Goal: Browse casually: Explore the website without a specific task or goal

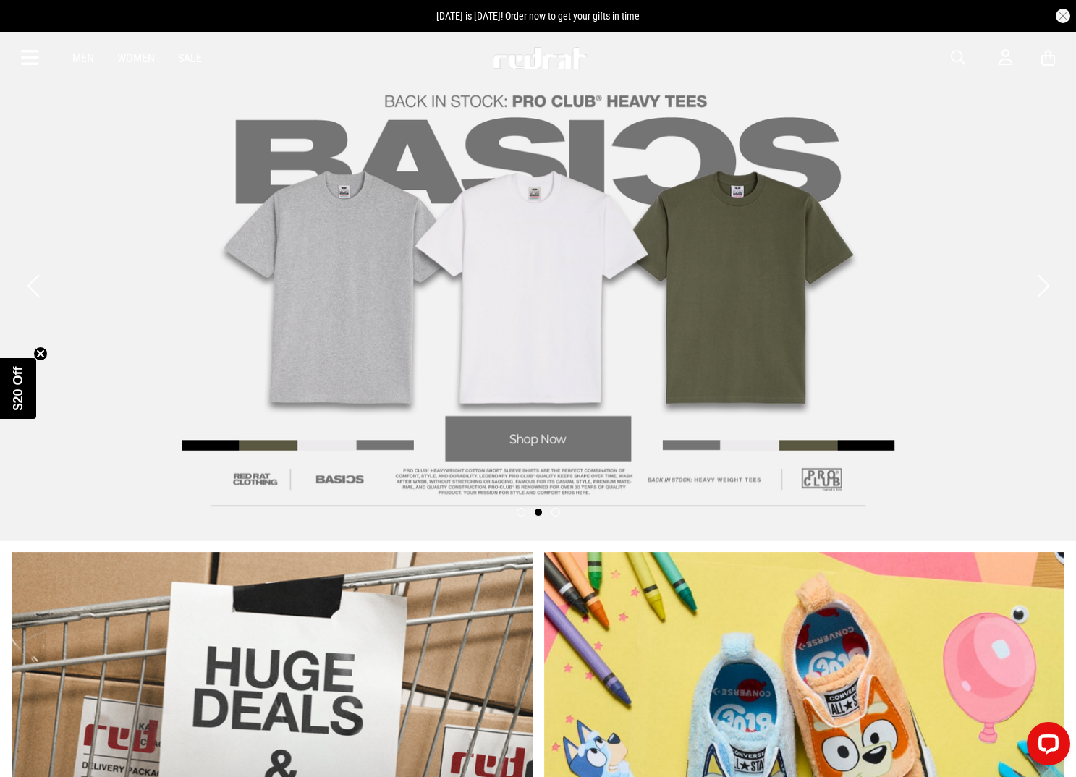
click at [677, 350] on link "2 / 3" at bounding box center [538, 285] width 1076 height 511
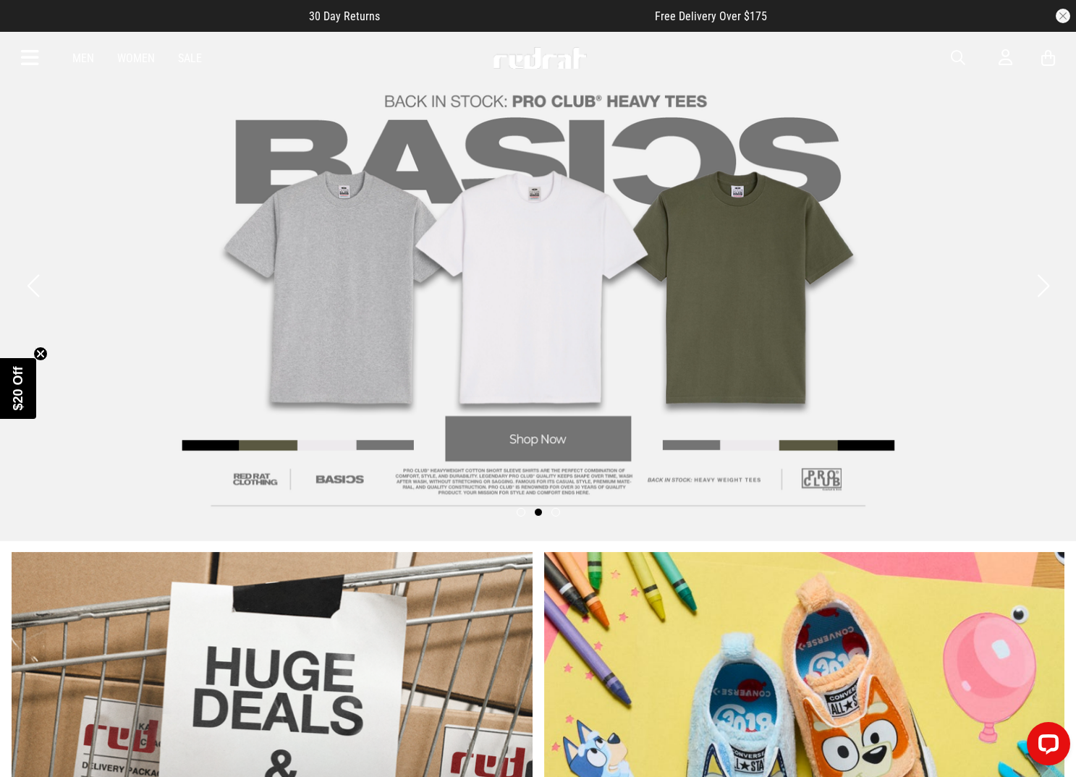
click at [593, 462] on link "2 / 3" at bounding box center [538, 285] width 1076 height 511
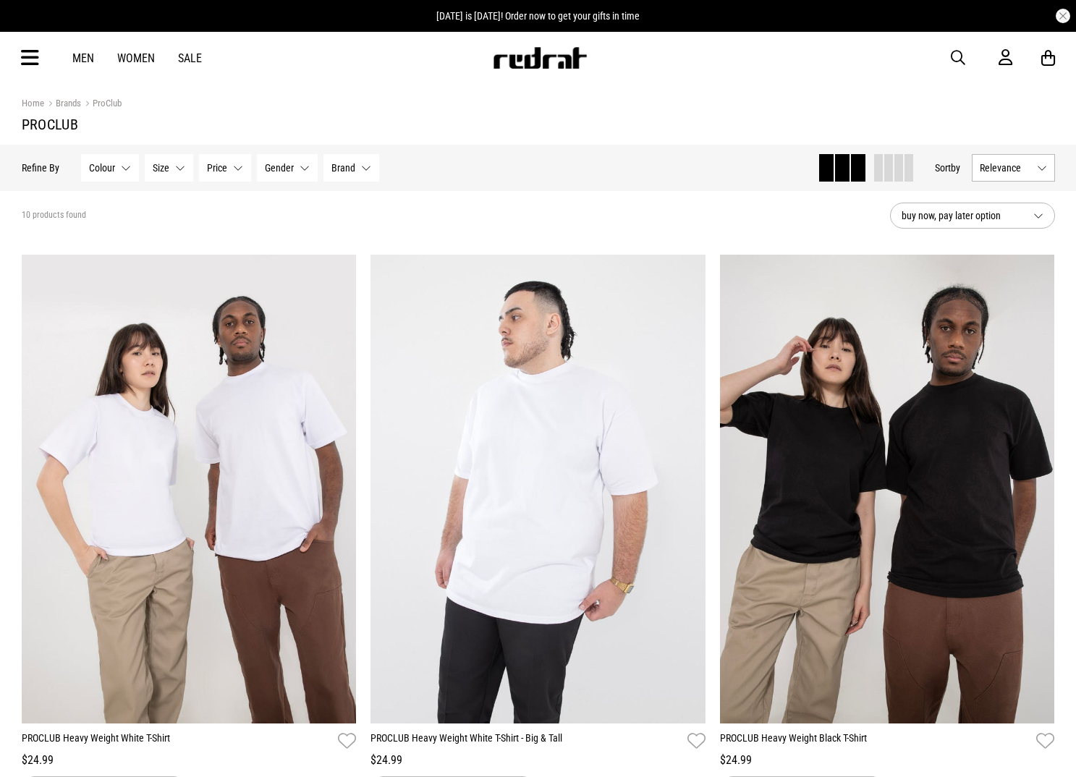
click at [509, 51] on img at bounding box center [540, 58] width 96 height 22
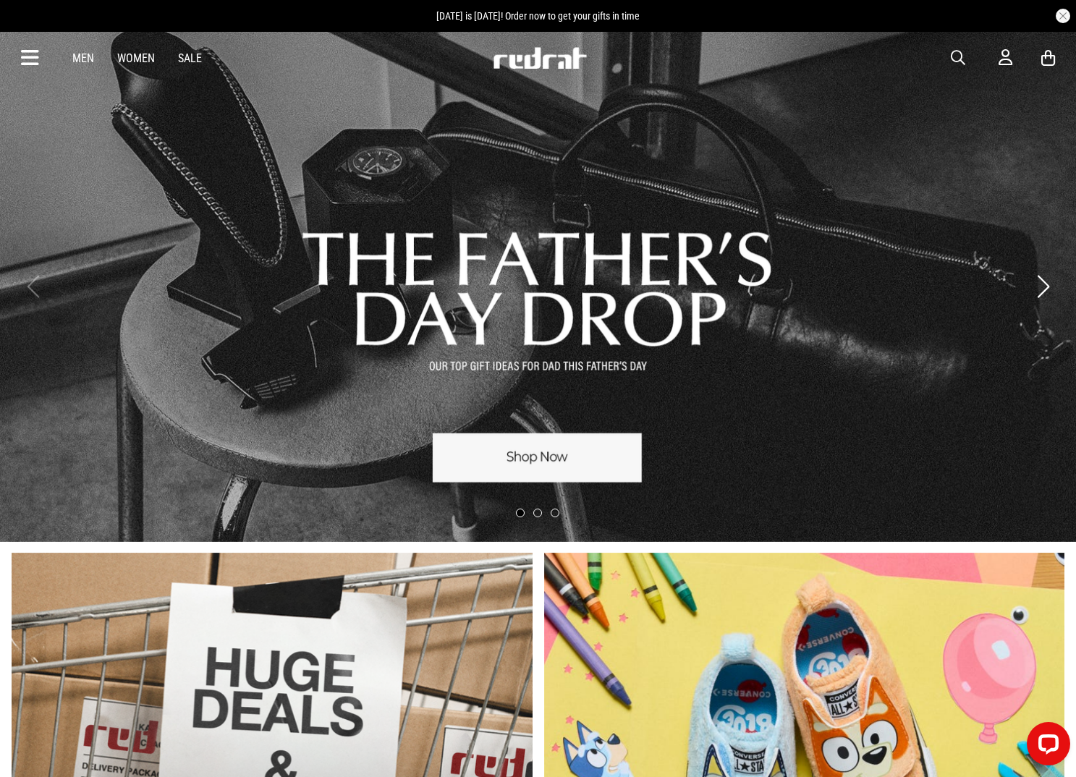
click at [524, 462] on link "1 / 3" at bounding box center [538, 286] width 1076 height 511
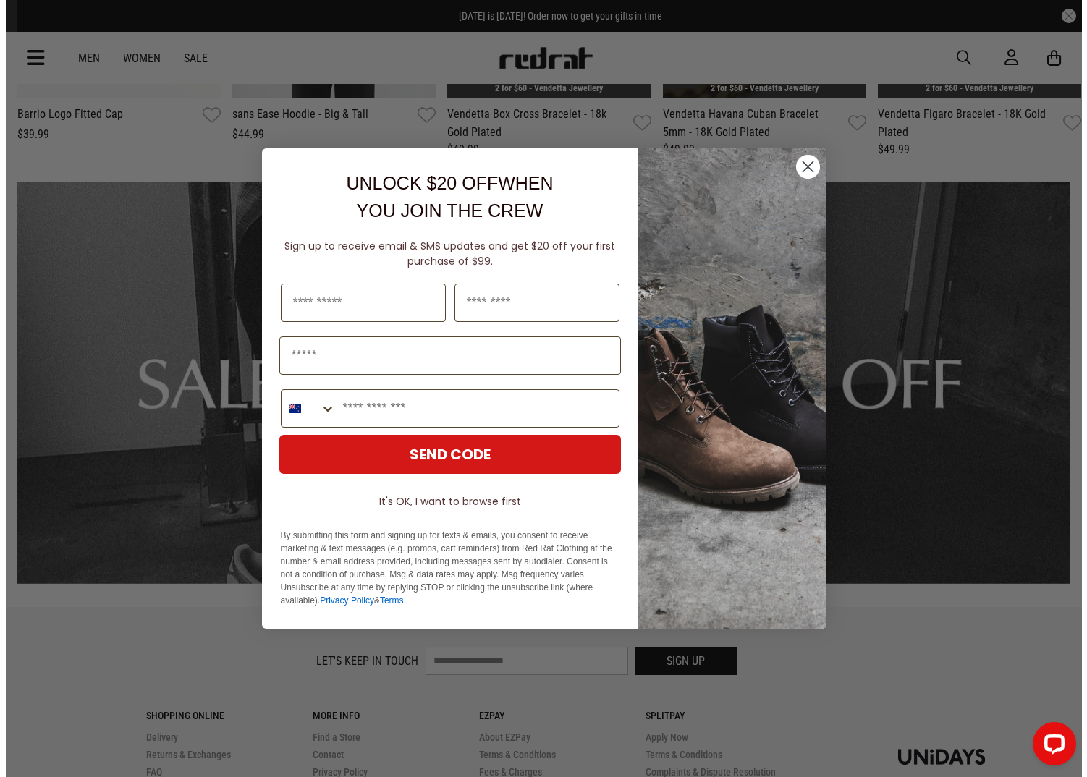
scroll to position [1839, 0]
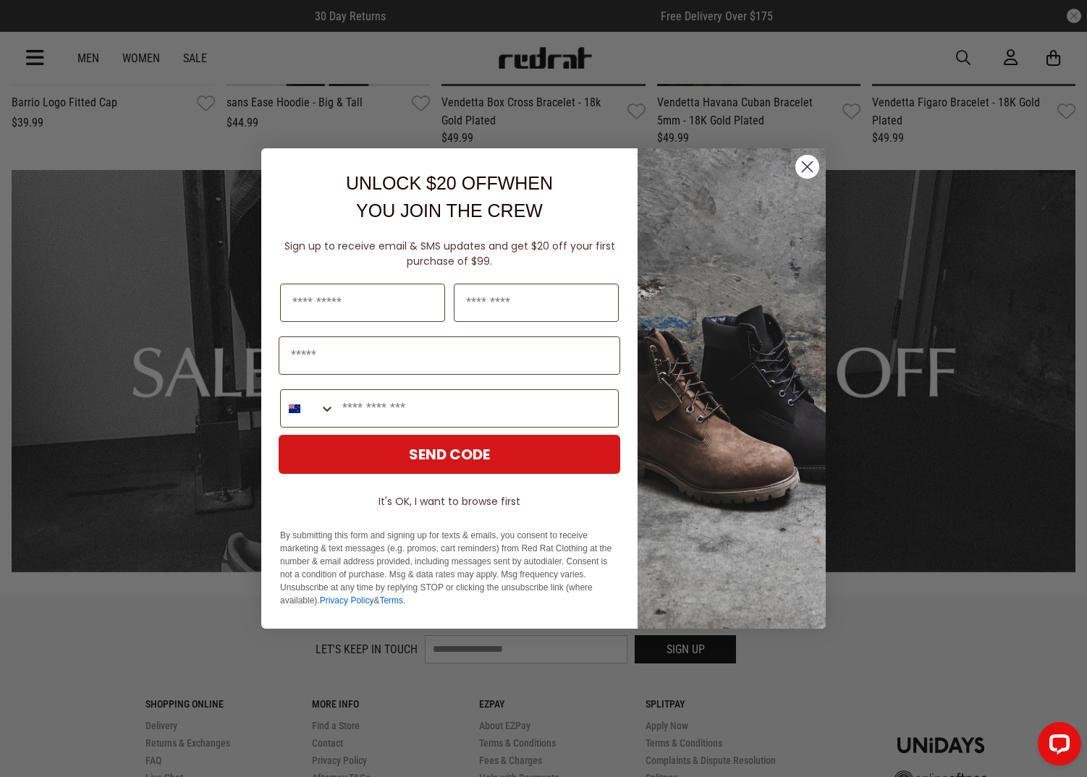
click at [805, 161] on circle "Close dialog" at bounding box center [807, 167] width 24 height 24
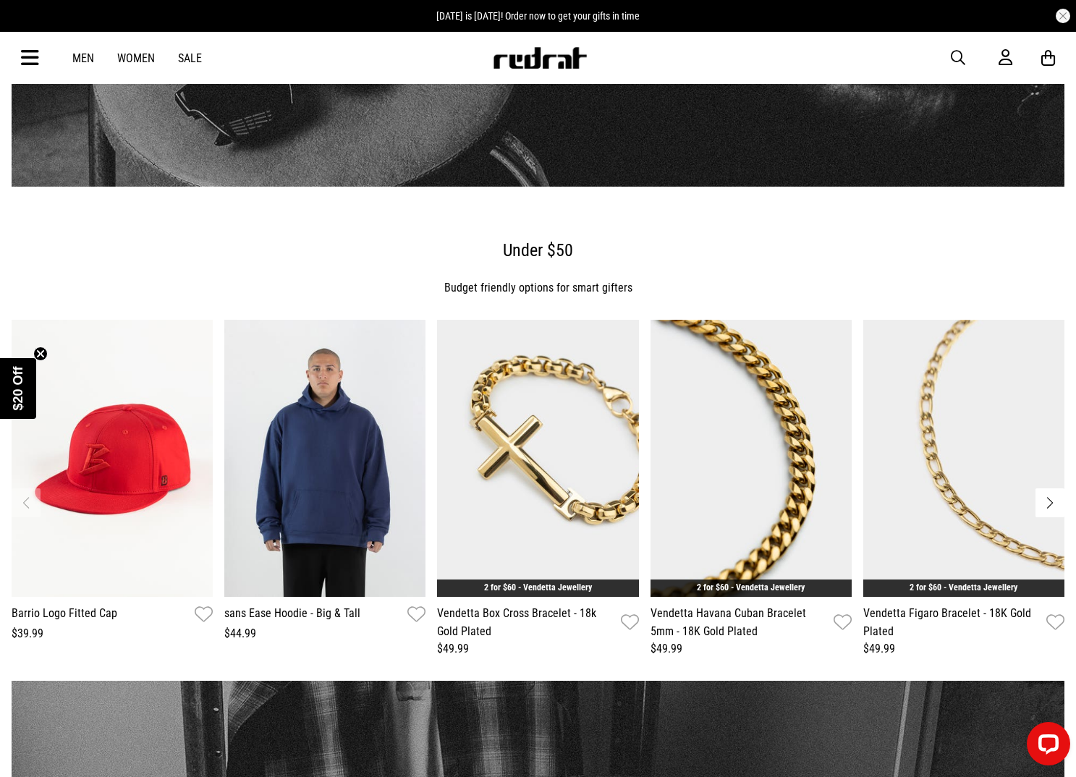
scroll to position [1316, 0]
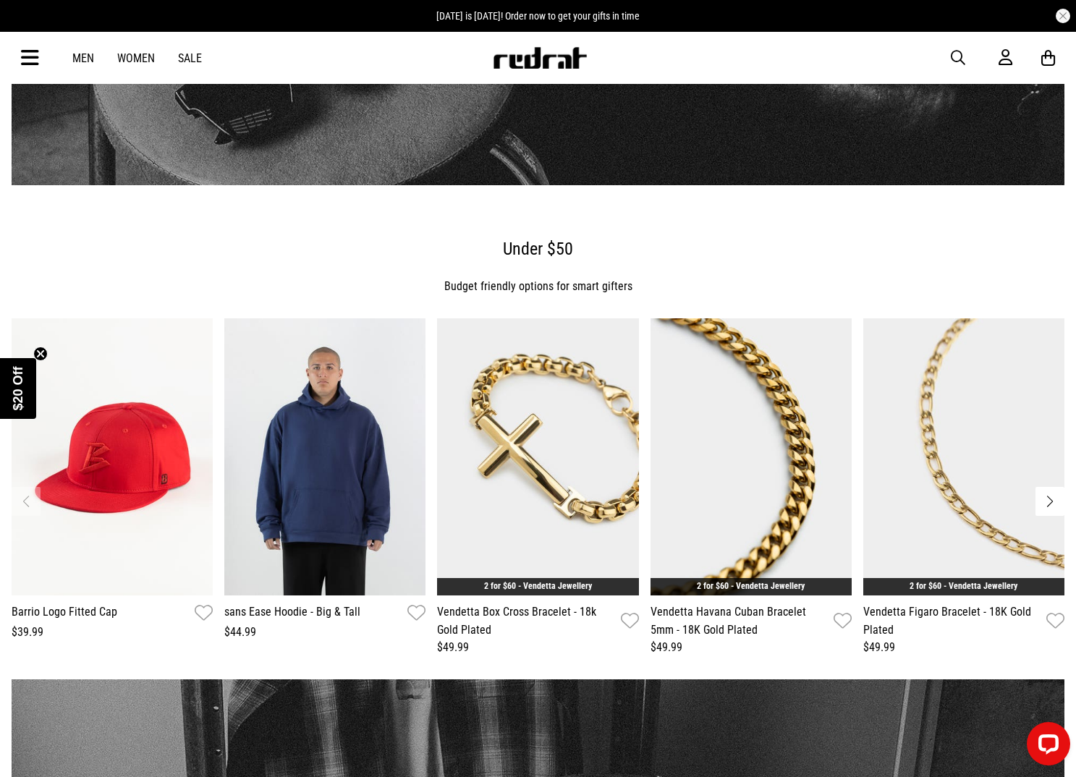
click at [1054, 504] on button "Next slide" at bounding box center [1049, 501] width 29 height 29
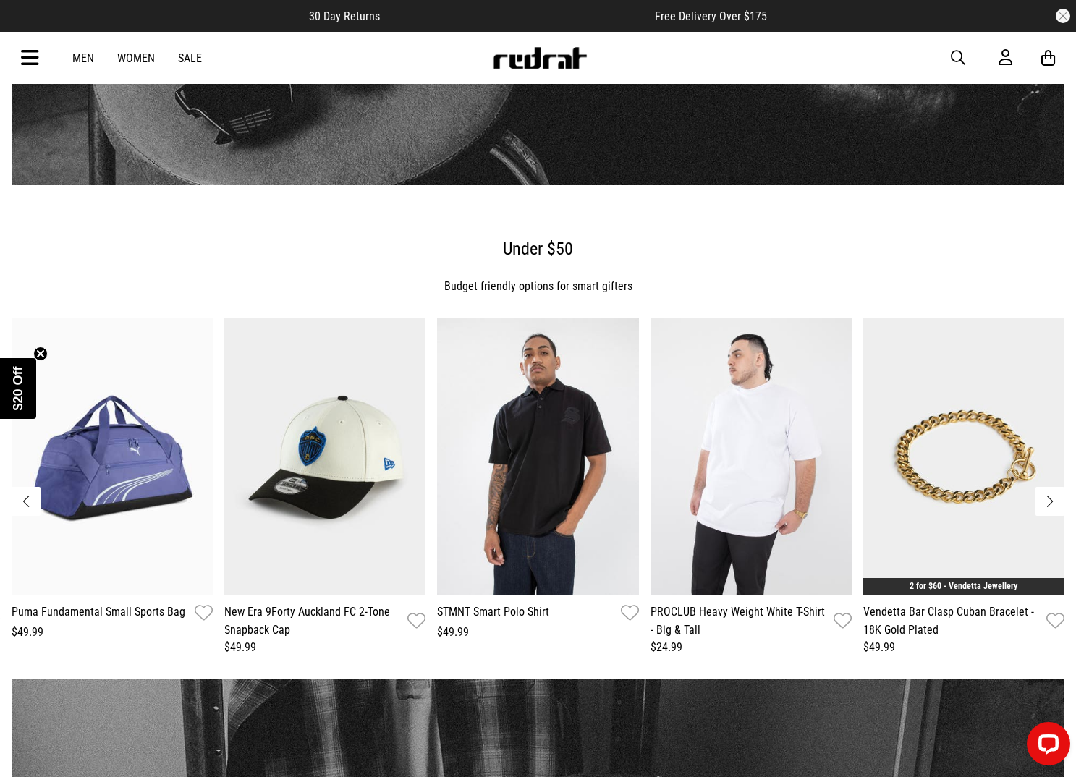
click at [1052, 503] on button "Next slide" at bounding box center [1049, 501] width 29 height 29
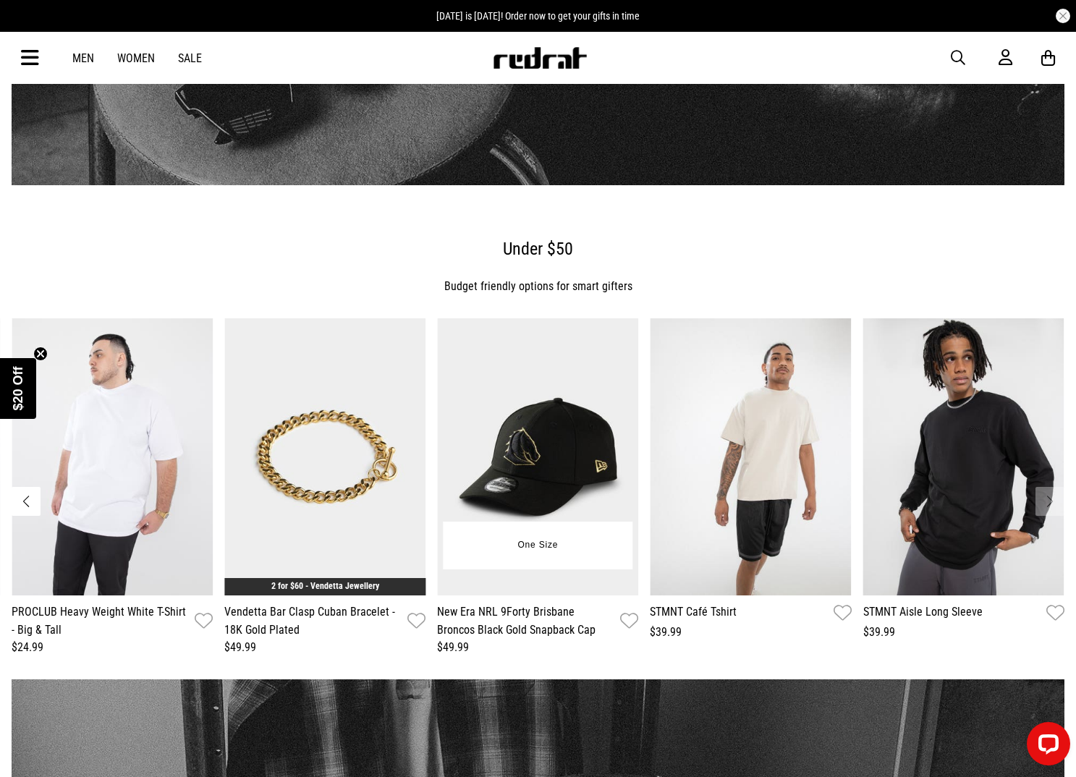
click at [666, 439] on div "**********" at bounding box center [538, 487] width 1053 height 339
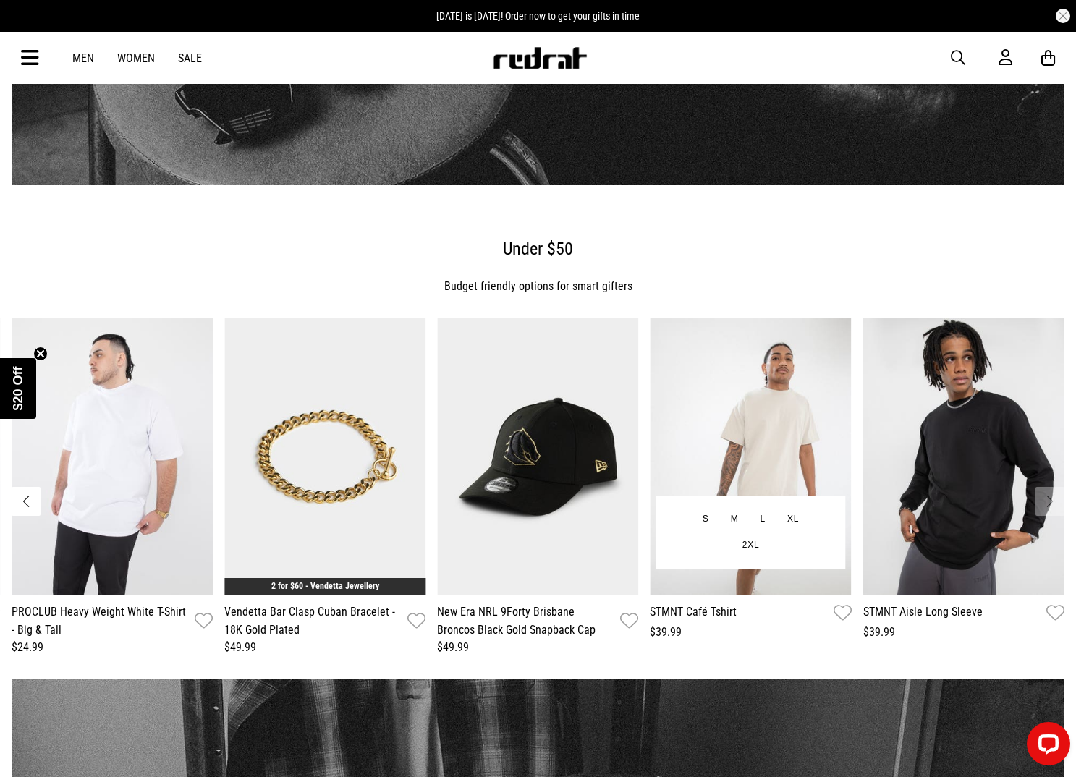
click at [216, 321] on div "**********" at bounding box center [538, 487] width 1053 height 339
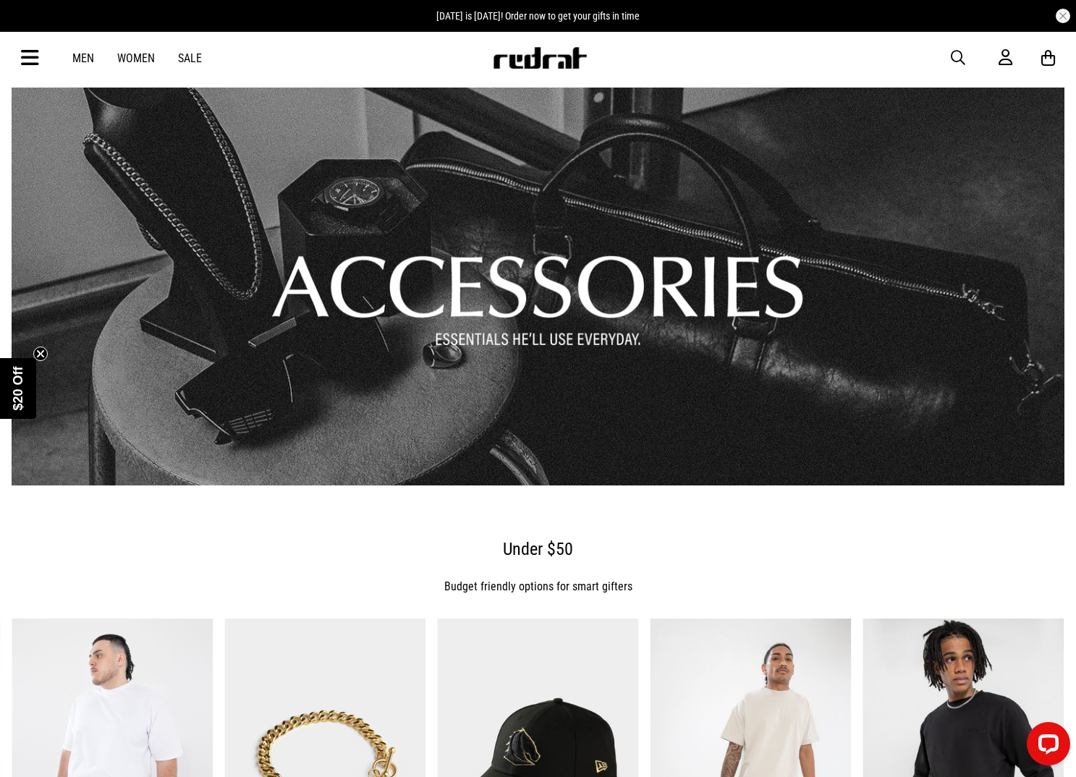
scroll to position [1039, 0]
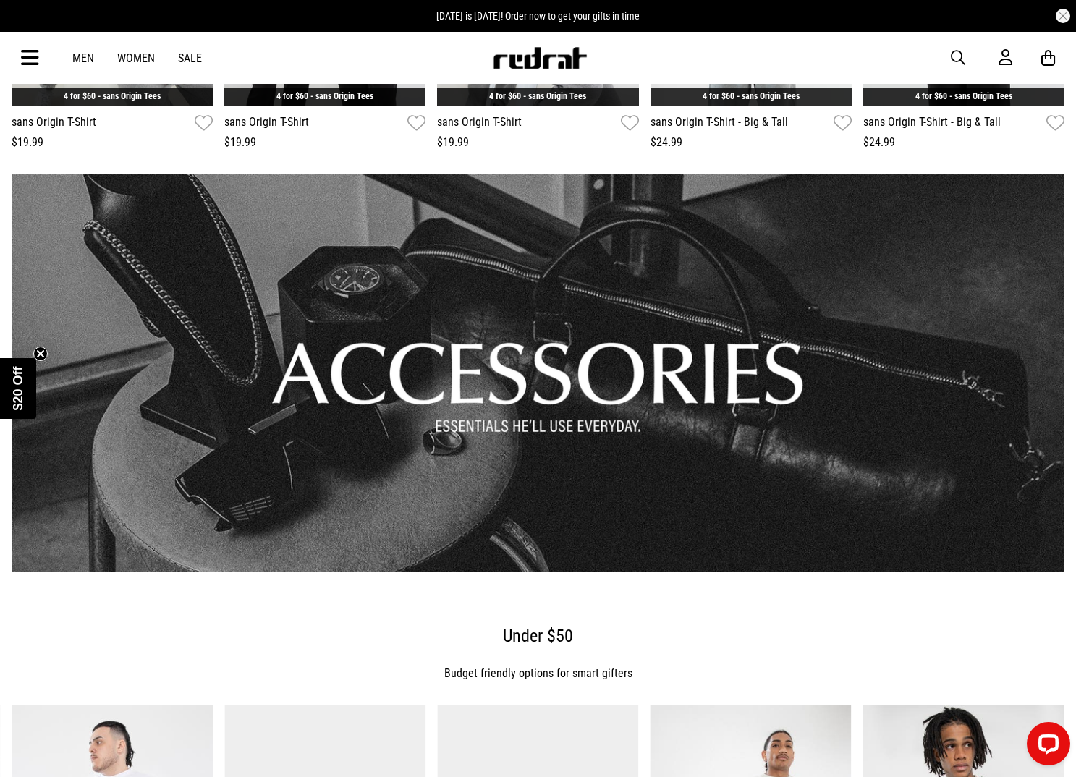
click at [594, 308] on link "1 / 1" at bounding box center [538, 373] width 1053 height 398
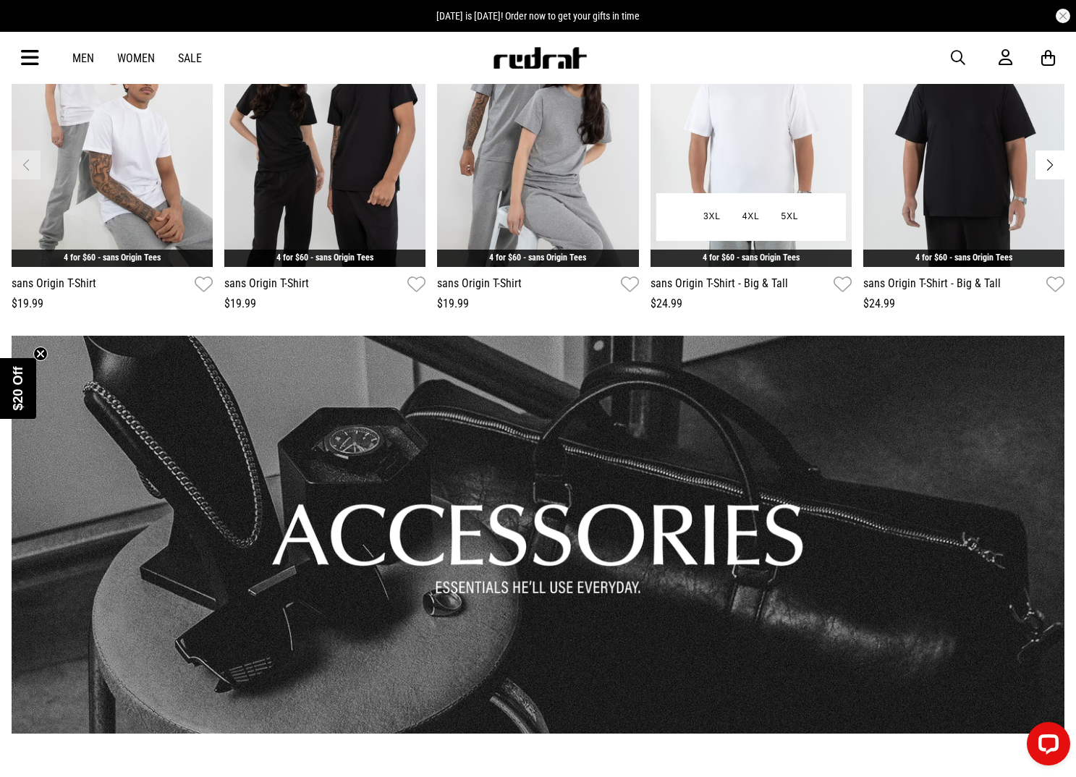
scroll to position [799, 0]
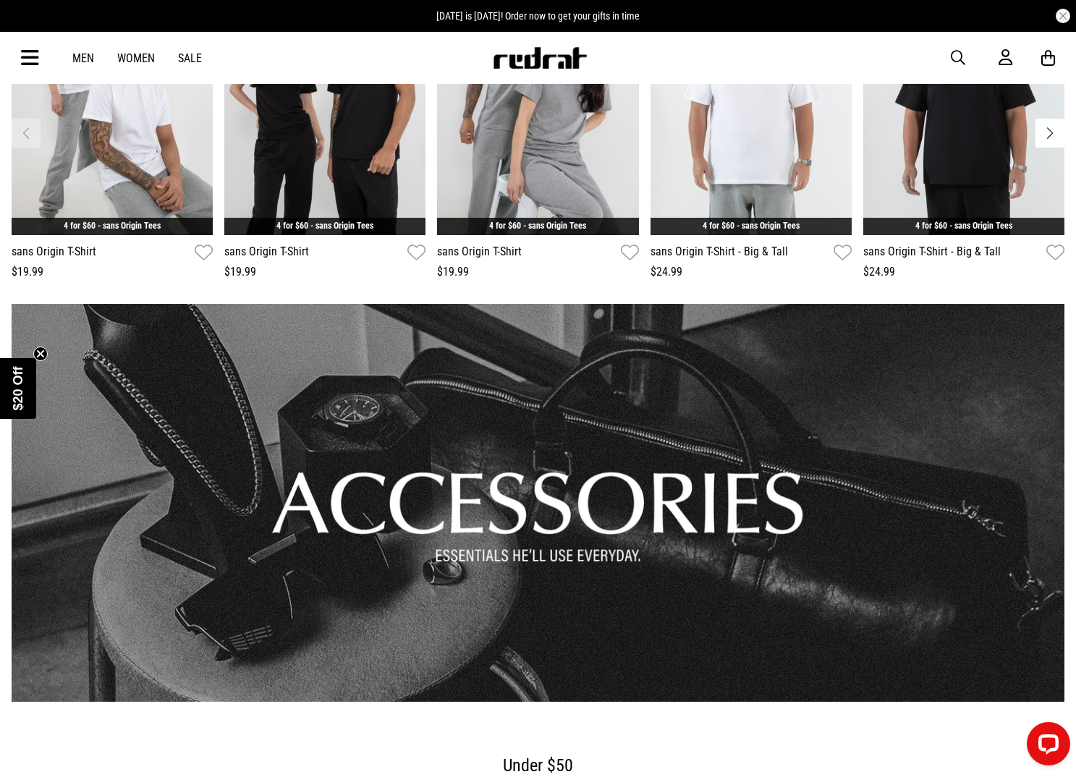
click at [624, 436] on link "1 / 1" at bounding box center [538, 503] width 1053 height 398
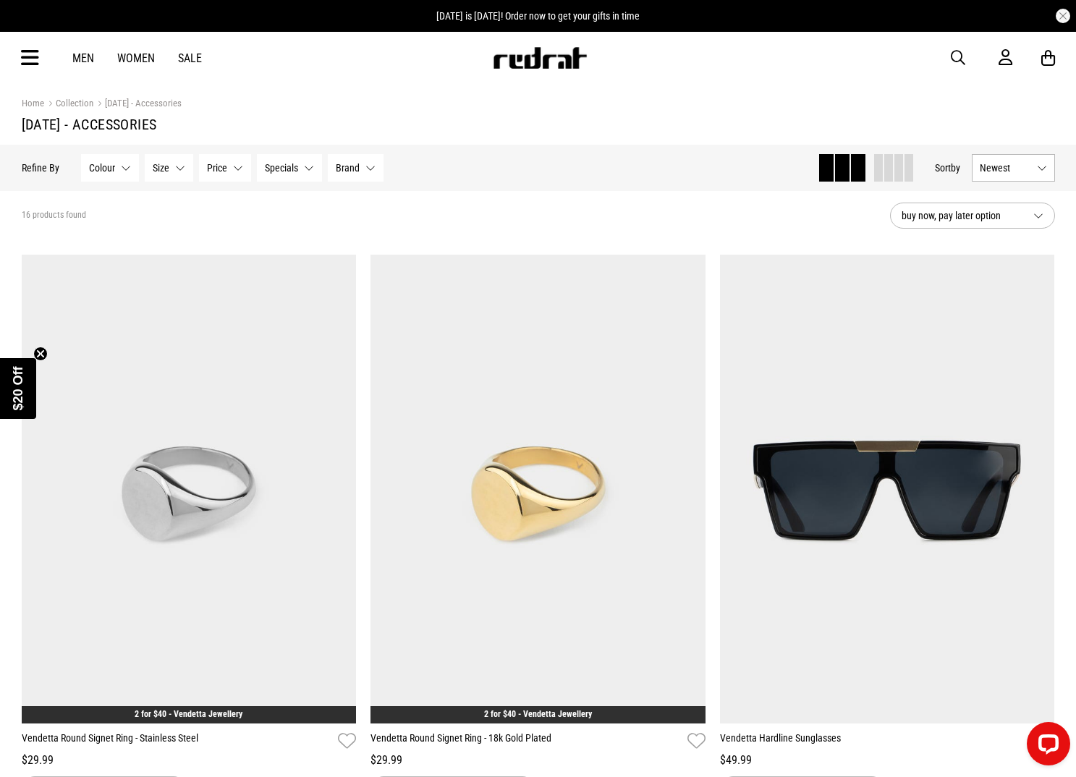
click at [522, 66] on img at bounding box center [540, 58] width 96 height 22
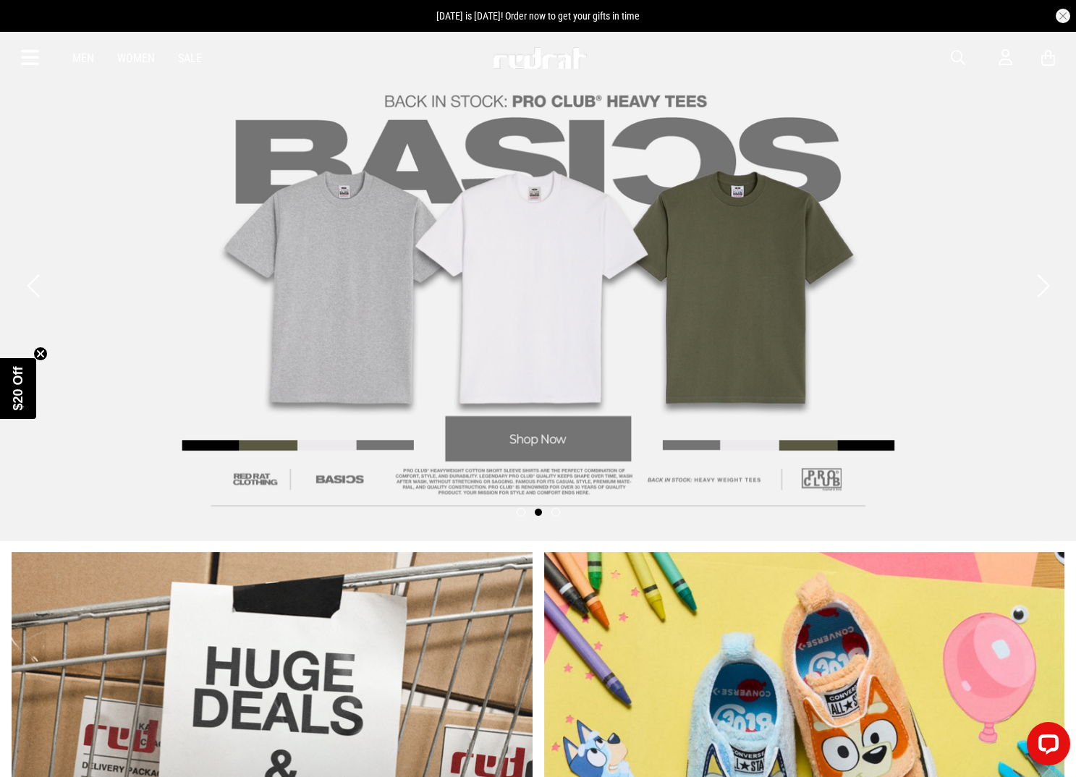
click at [857, 328] on link "2 / 3" at bounding box center [538, 285] width 1076 height 511
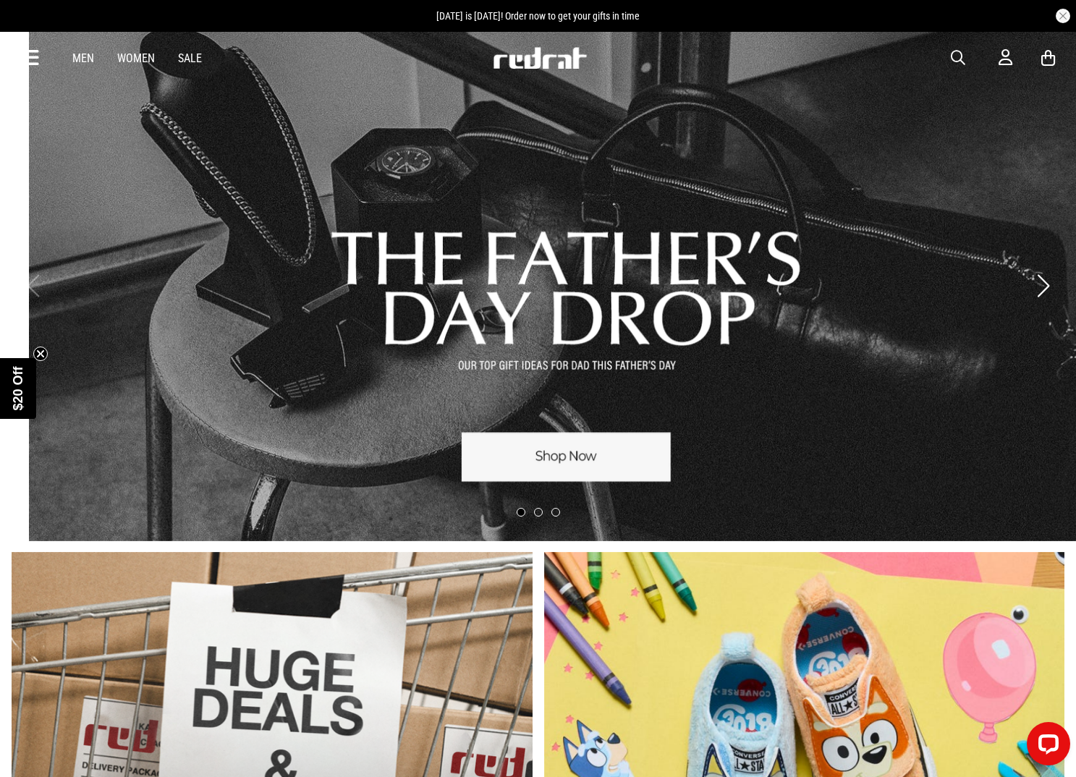
click at [936, 355] on link "1 / 3" at bounding box center [567, 285] width 1076 height 511
